Goal: Find specific page/section

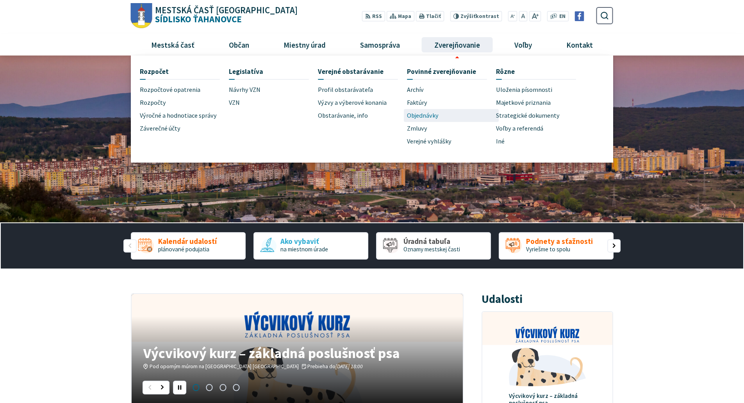
click at [423, 117] on span "Objednávky" at bounding box center [423, 115] width 32 height 13
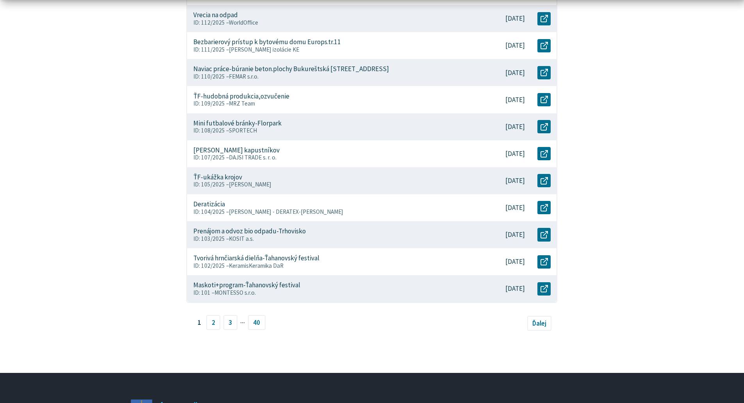
scroll to position [375, 0]
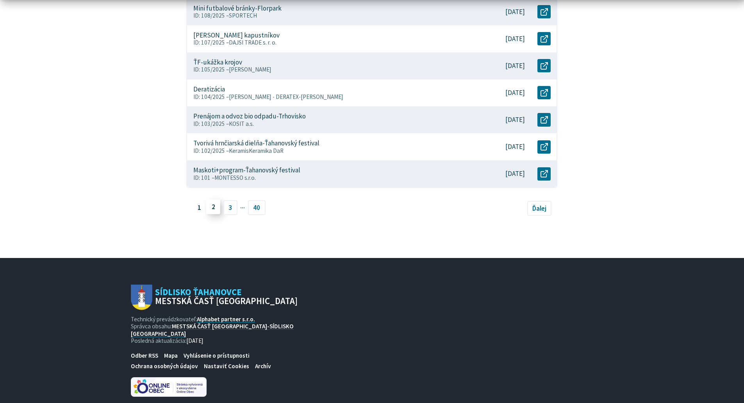
click at [216, 212] on link "2" at bounding box center [213, 206] width 14 height 15
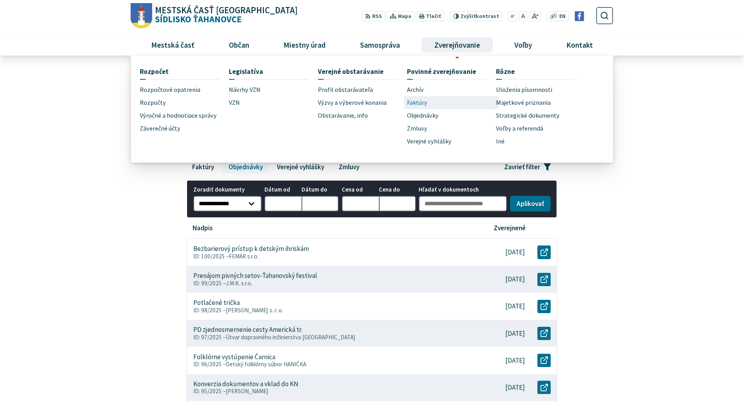
click at [428, 104] on link "Faktúry" at bounding box center [451, 102] width 89 height 13
